Goal: Complete application form: Complete application form

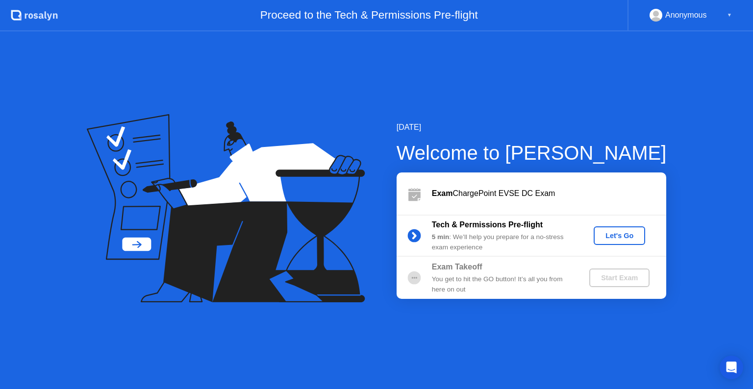
click at [606, 233] on div "Let's Go" at bounding box center [620, 236] width 44 height 8
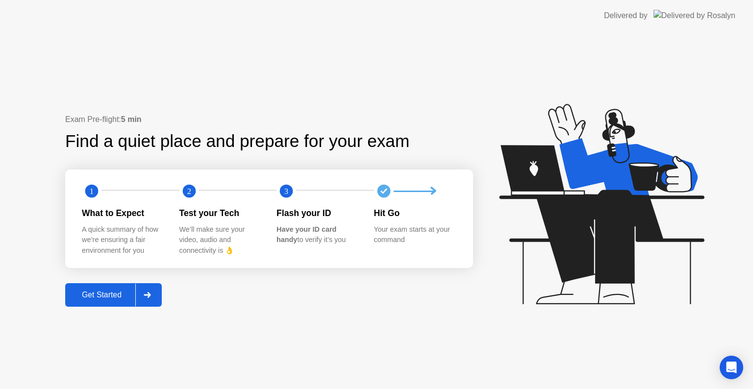
click at [118, 299] on div "Get Started" at bounding box center [101, 295] width 67 height 9
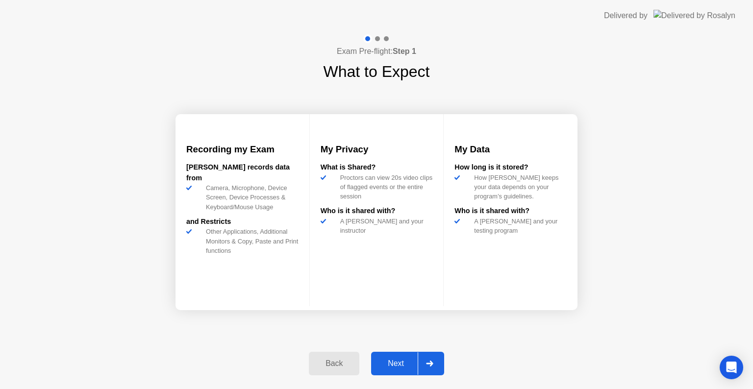
click at [398, 367] on div "Next" at bounding box center [396, 363] width 44 height 9
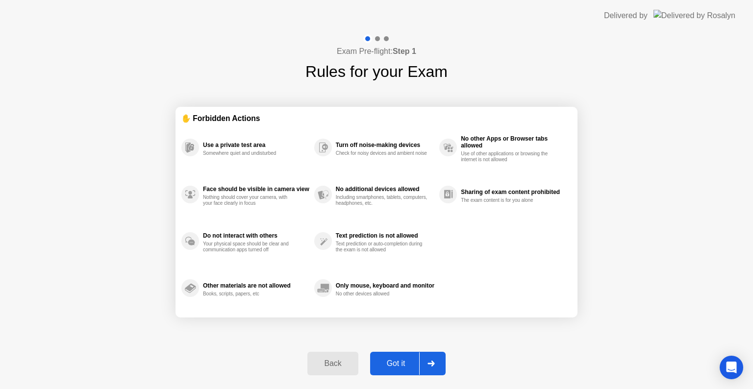
click at [400, 360] on div "Got it" at bounding box center [396, 363] width 46 height 9
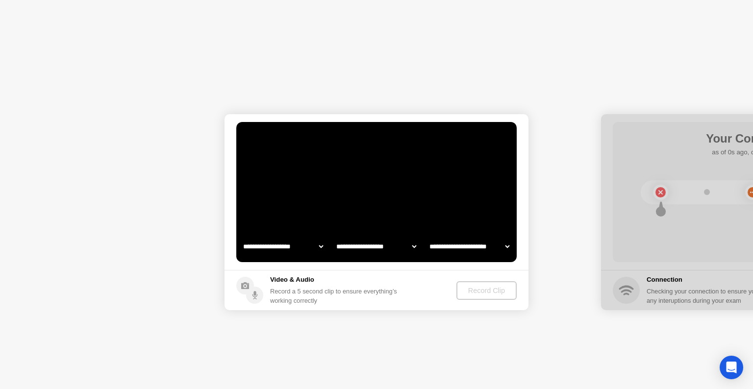
select select "**********"
select select "*******"
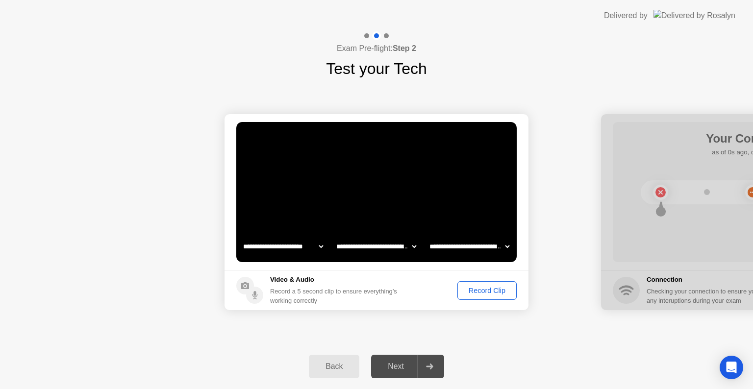
click at [494, 290] on div "Record Clip" at bounding box center [487, 291] width 52 height 8
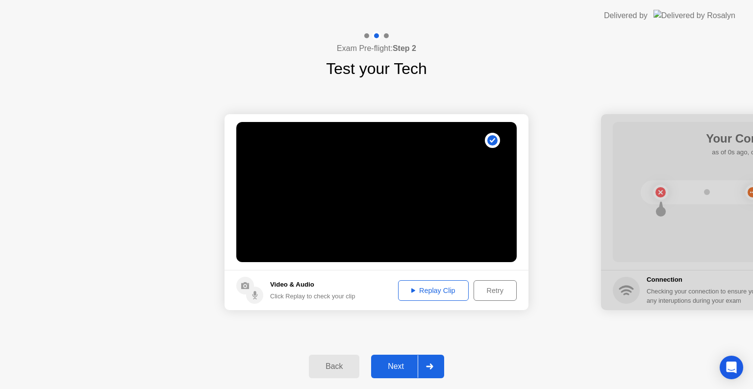
click at [404, 365] on div "Next" at bounding box center [396, 366] width 44 height 9
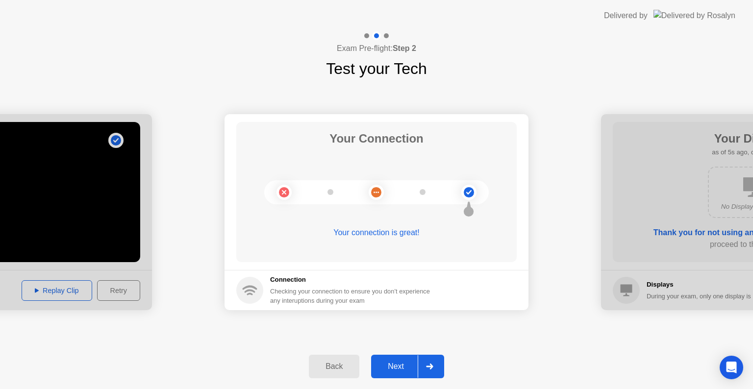
click at [401, 367] on div "Next" at bounding box center [396, 366] width 44 height 9
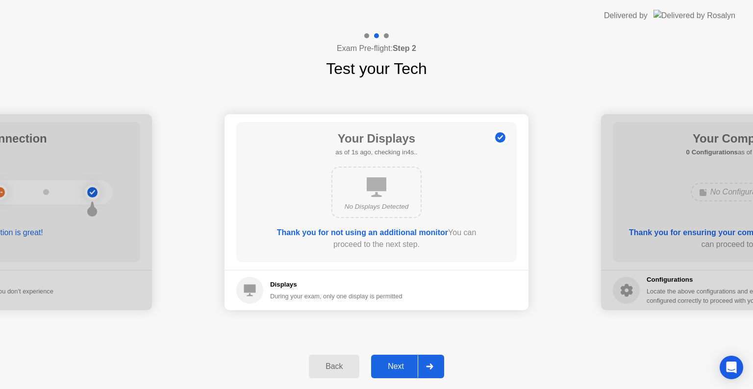
click at [401, 367] on div "Next" at bounding box center [396, 366] width 44 height 9
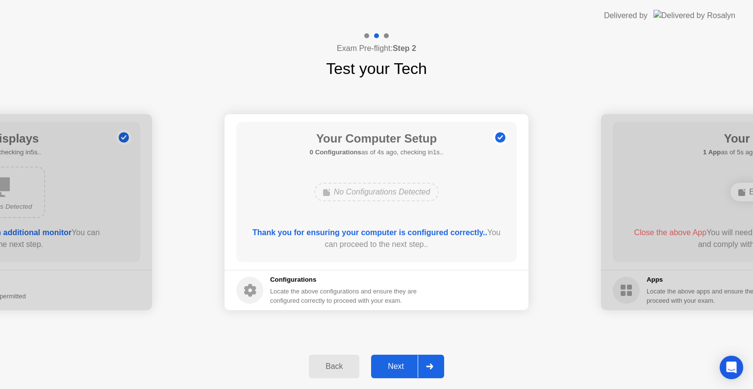
click at [401, 368] on div "Next" at bounding box center [396, 366] width 44 height 9
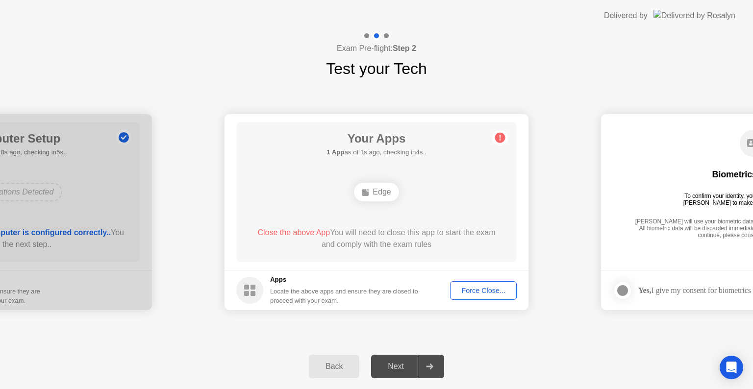
click at [400, 369] on div "Next" at bounding box center [396, 366] width 44 height 9
click at [480, 290] on div "Force Close..." at bounding box center [484, 291] width 60 height 8
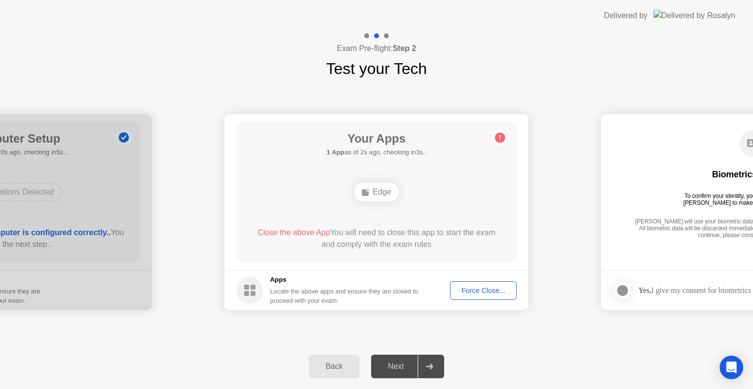
click at [484, 290] on div "Force Close..." at bounding box center [484, 291] width 60 height 8
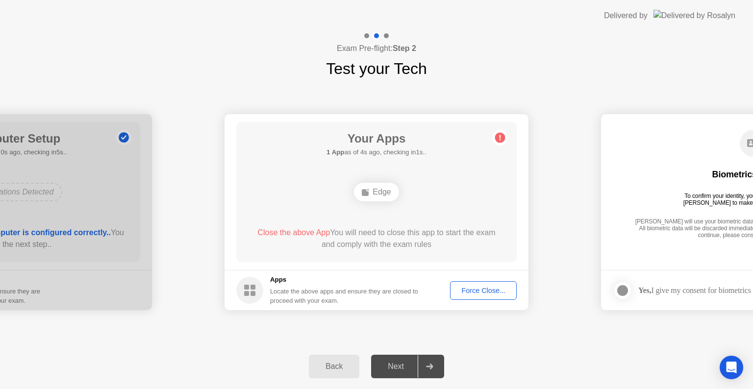
click at [372, 192] on div "Edge" at bounding box center [376, 192] width 45 height 19
click at [471, 290] on div "Force Close..." at bounding box center [484, 291] width 60 height 8
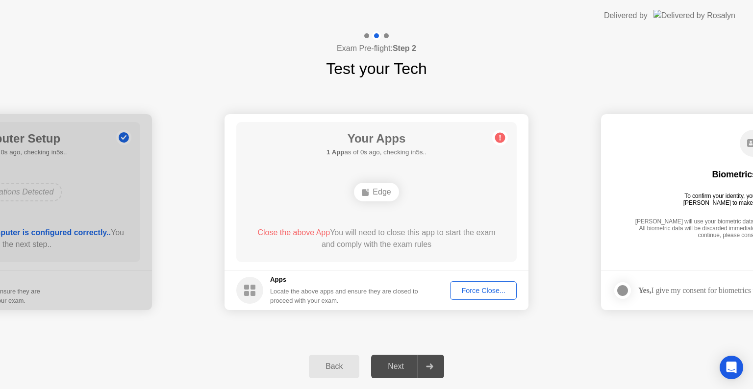
click at [464, 294] on div "Force Close..." at bounding box center [484, 291] width 60 height 8
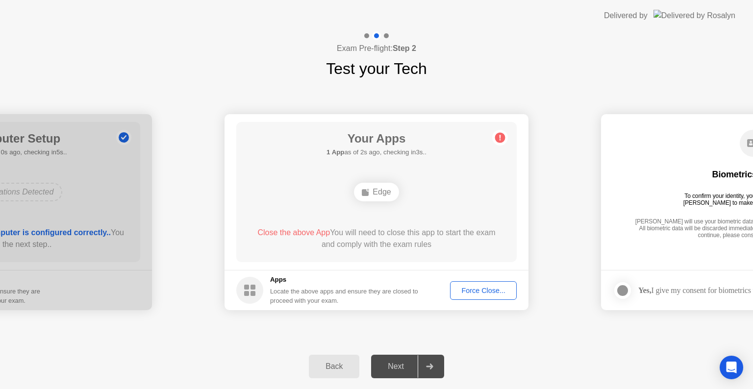
click at [480, 295] on div "Force Close..." at bounding box center [484, 291] width 60 height 8
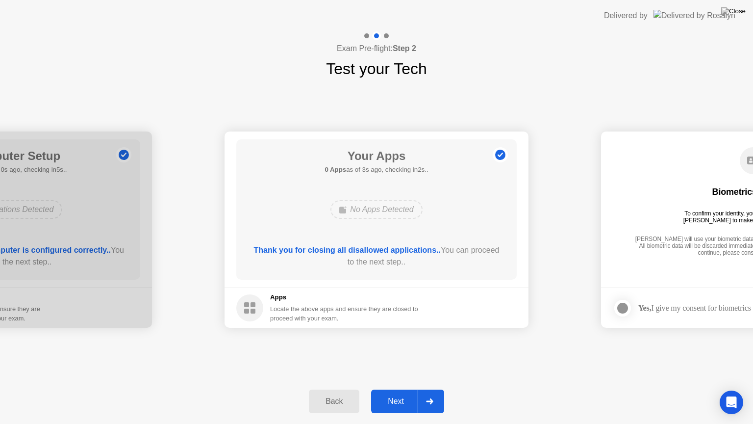
click at [397, 389] on div "Next" at bounding box center [396, 401] width 44 height 9
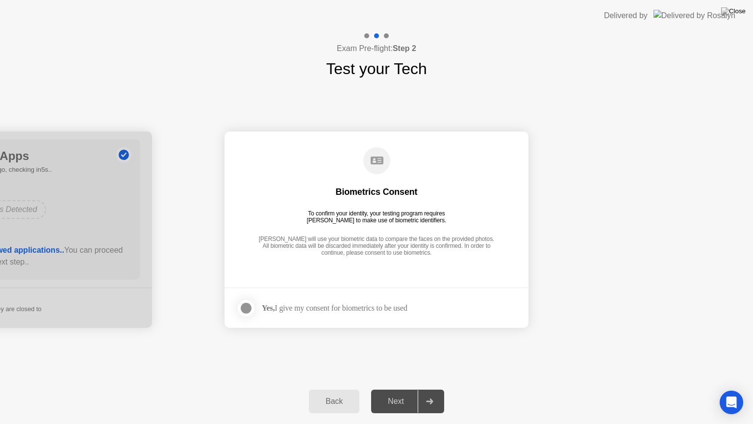
click at [400, 389] on div "Next" at bounding box center [396, 401] width 44 height 9
click at [240, 308] on div at bounding box center [246, 308] width 12 height 12
click at [397, 389] on div "Next" at bounding box center [396, 401] width 44 height 9
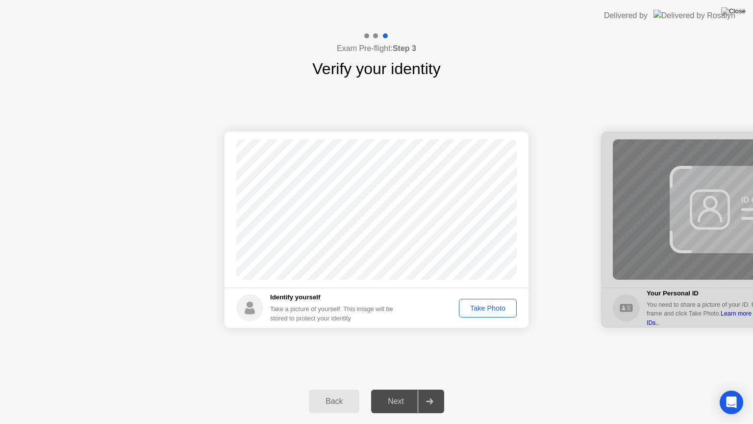
click at [490, 310] on div "Take Photo" at bounding box center [487, 308] width 51 height 8
click at [395, 389] on div "Next" at bounding box center [396, 401] width 44 height 9
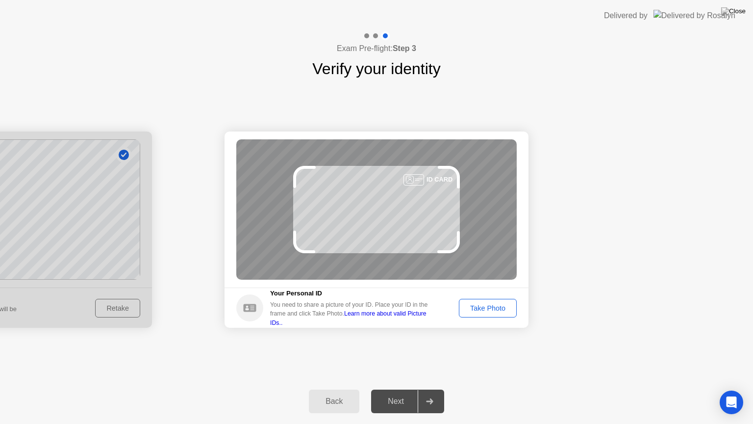
click at [493, 304] on div "Take Photo" at bounding box center [487, 308] width 51 height 8
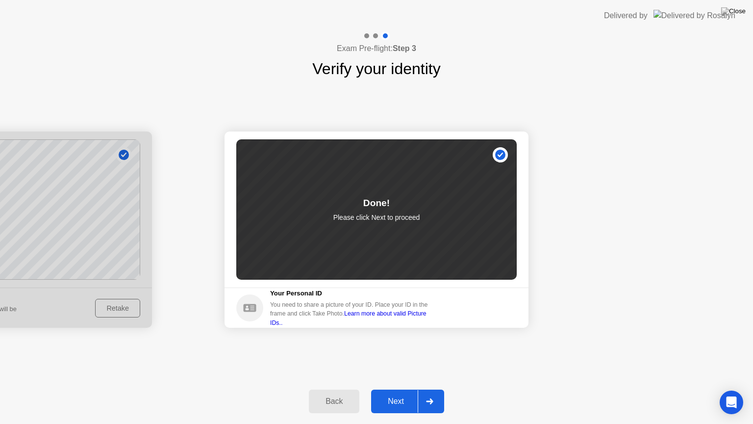
click at [392, 389] on div "Next" at bounding box center [396, 401] width 44 height 9
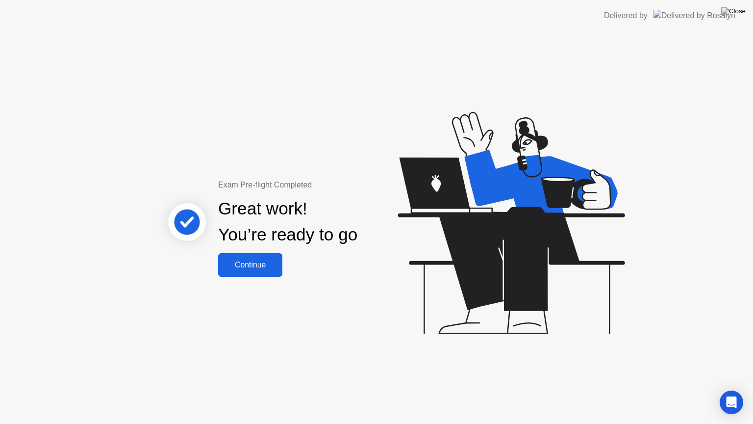
click at [253, 268] on div "Continue" at bounding box center [250, 264] width 58 height 9
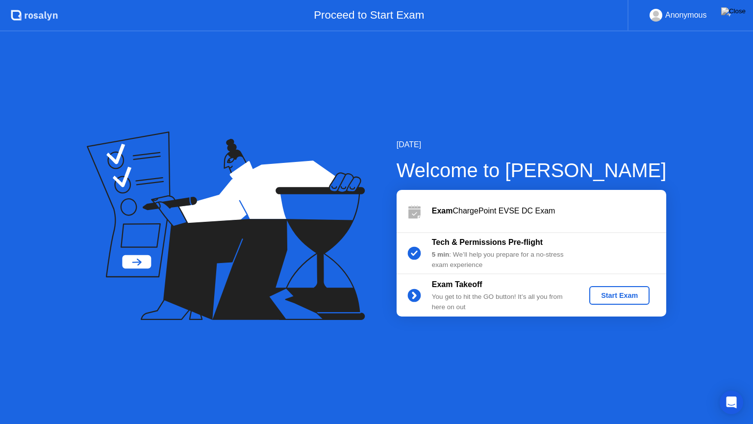
click at [613, 295] on div "Start Exam" at bounding box center [619, 295] width 52 height 8
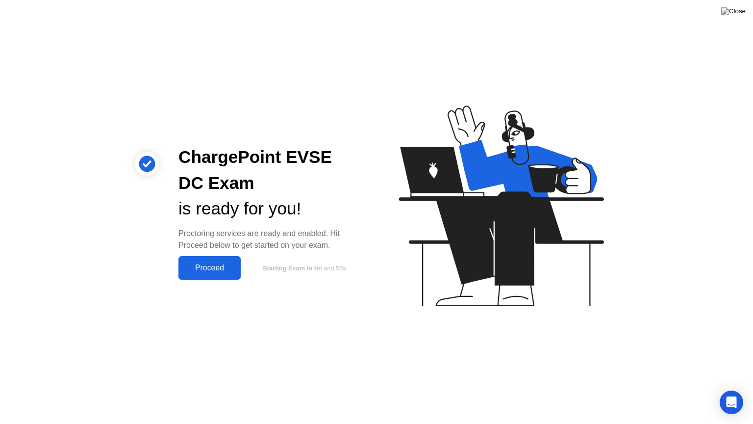
click at [197, 269] on div "Proceed" at bounding box center [209, 267] width 56 height 9
